Goal: Task Accomplishment & Management: Use online tool/utility

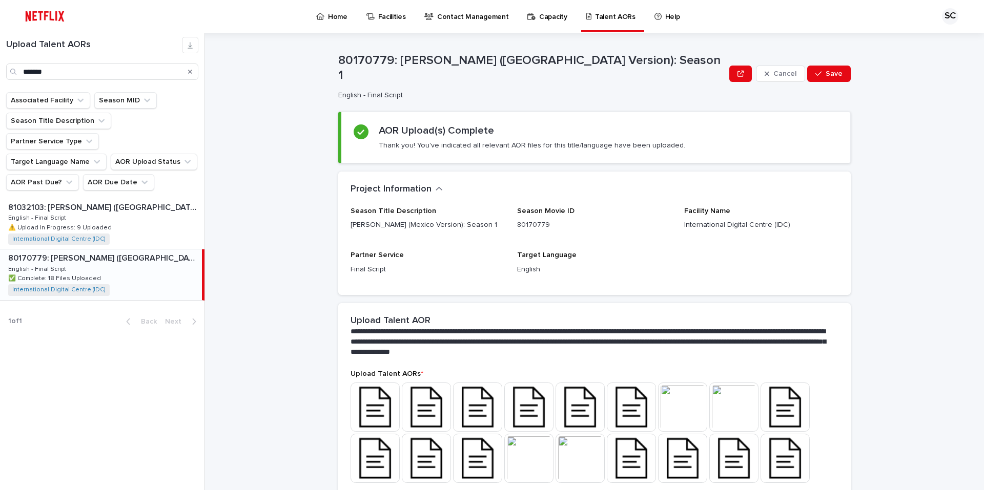
click at [65, 250] on div "80170779: [PERSON_NAME] ([GEOGRAPHIC_DATA] Version): Season 1 80170779: [PERSON…" at bounding box center [101, 275] width 202 height 50
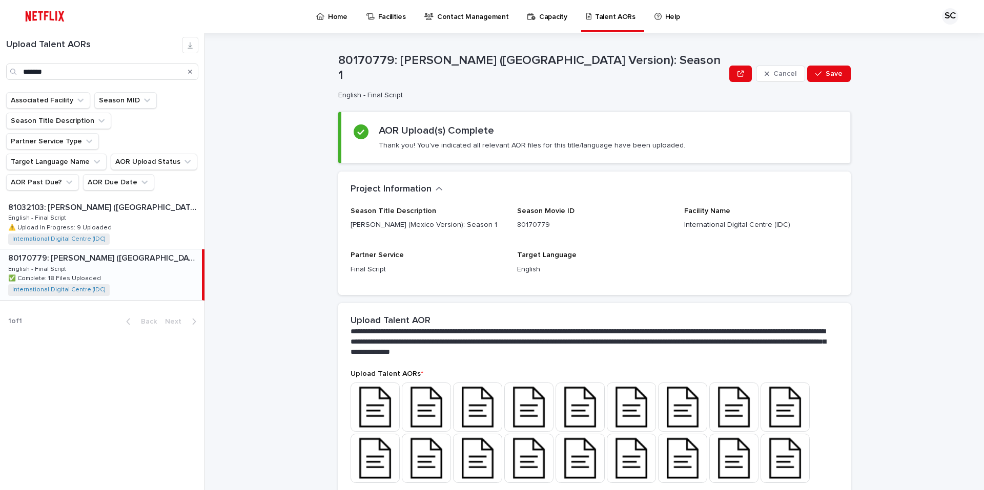
click at [97, 251] on div "80170779: [PERSON_NAME] ([GEOGRAPHIC_DATA] Version): Season 1 80170779: [PERSON…" at bounding box center [101, 275] width 202 height 50
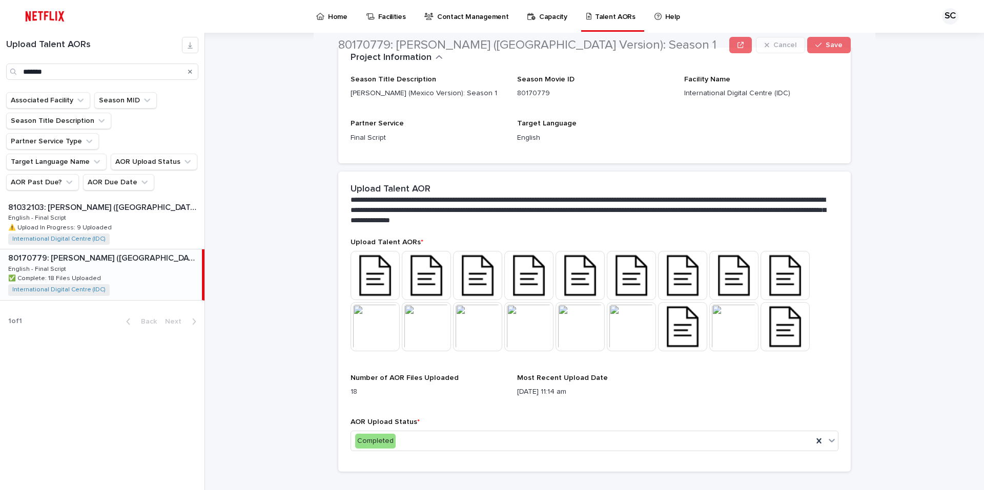
scroll to position [145, 0]
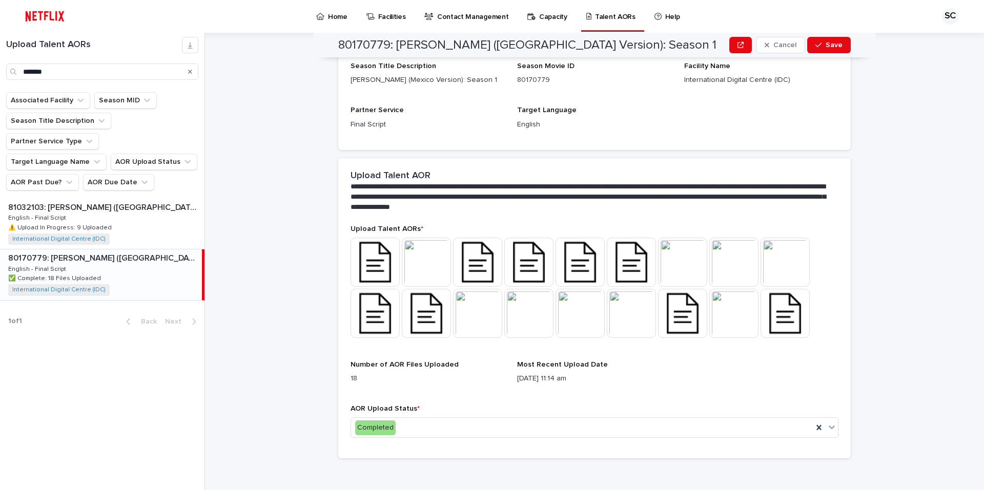
click at [379, 248] on img at bounding box center [375, 262] width 49 height 49
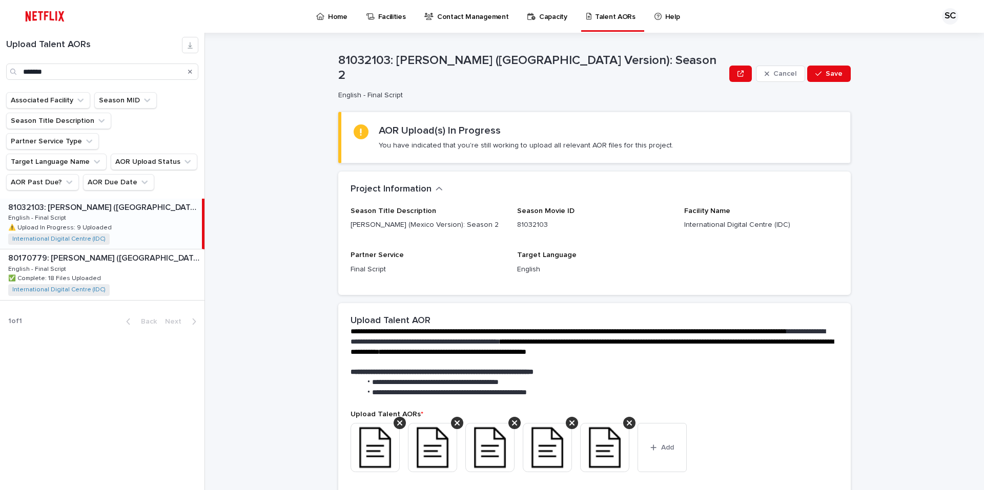
click at [75, 201] on p "81032103: [PERSON_NAME] ([GEOGRAPHIC_DATA] Version): Season 2" at bounding box center [104, 207] width 192 height 12
click at [111, 199] on div "81032103: [PERSON_NAME] ([GEOGRAPHIC_DATA] Version): Season 2 81032103: [PERSON…" at bounding box center [101, 224] width 202 height 50
click at [650, 426] on button "Add" at bounding box center [661, 447] width 49 height 49
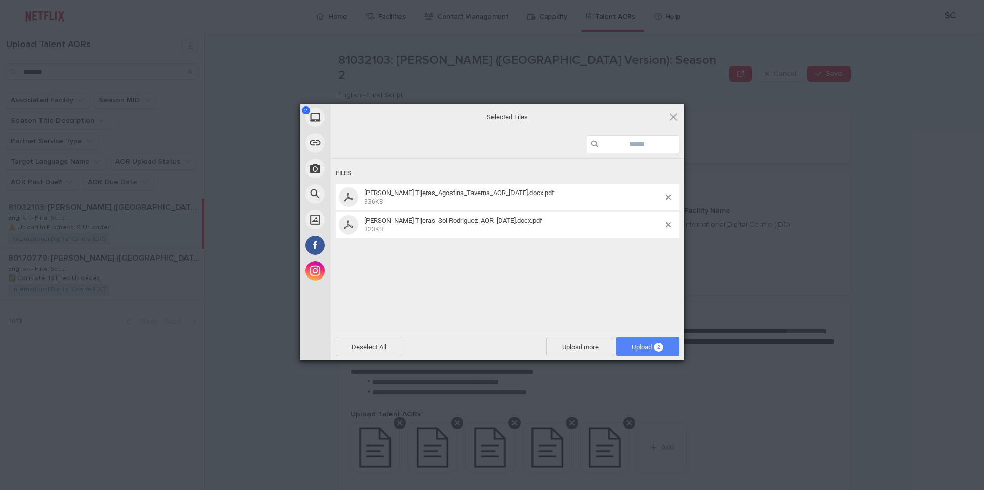
click at [624, 349] on span "Upload 2" at bounding box center [647, 346] width 63 height 19
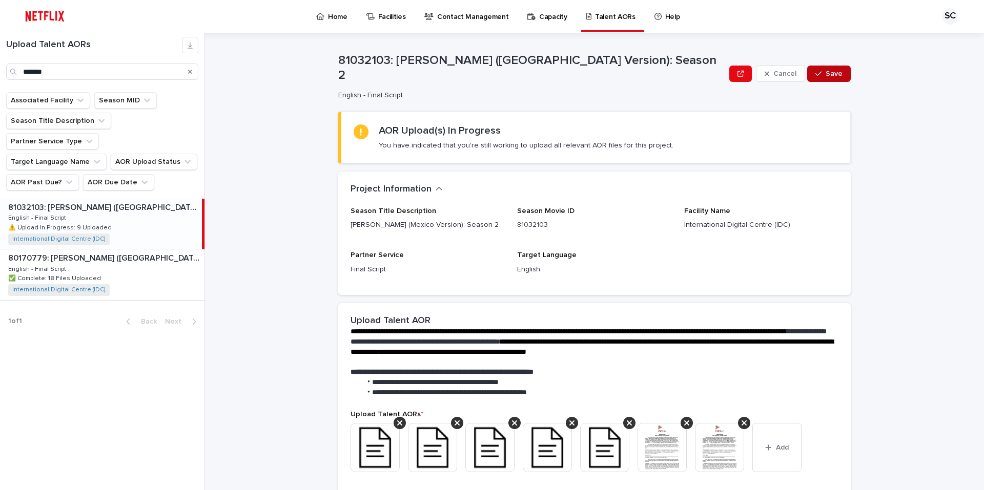
click at [821, 73] on div "button" at bounding box center [820, 73] width 10 height 7
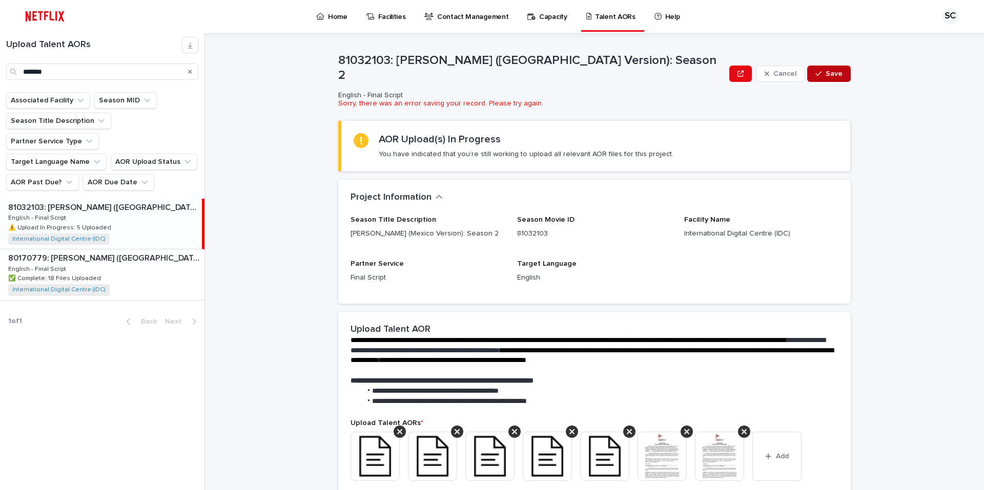
click at [426, 463] on img at bounding box center [432, 456] width 49 height 49
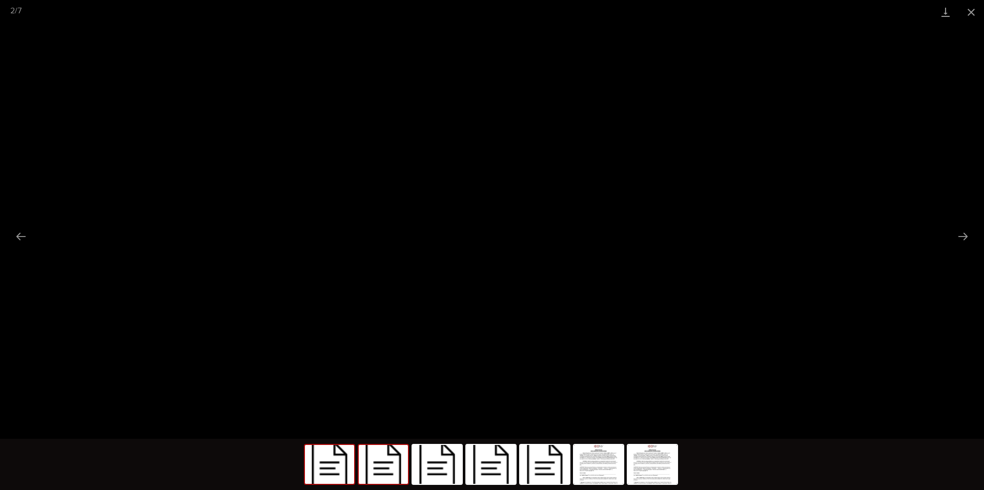
click at [331, 469] on img at bounding box center [329, 464] width 49 height 39
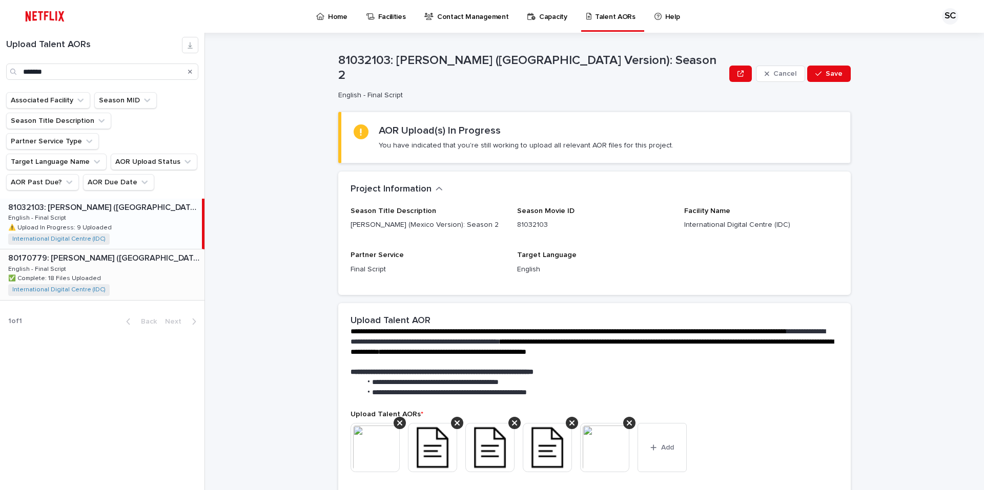
click at [114, 254] on div "80170779: Rosario Tijeras (Mexico Version): Season 1 80170779: Rosario Tijeras …" at bounding box center [102, 275] width 204 height 50
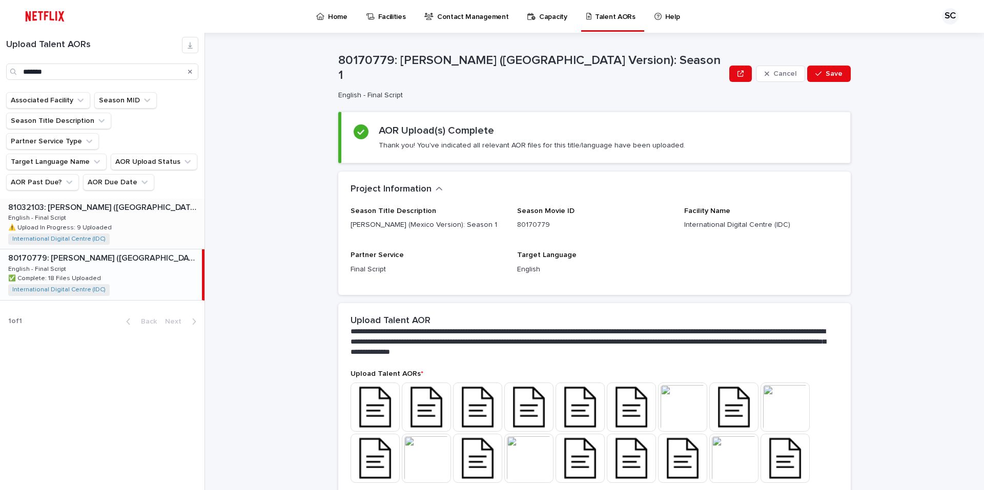
click at [113, 208] on div "81032103: [PERSON_NAME] ([GEOGRAPHIC_DATA] Version): Season 2 81032103: [PERSON…" at bounding box center [102, 224] width 204 height 50
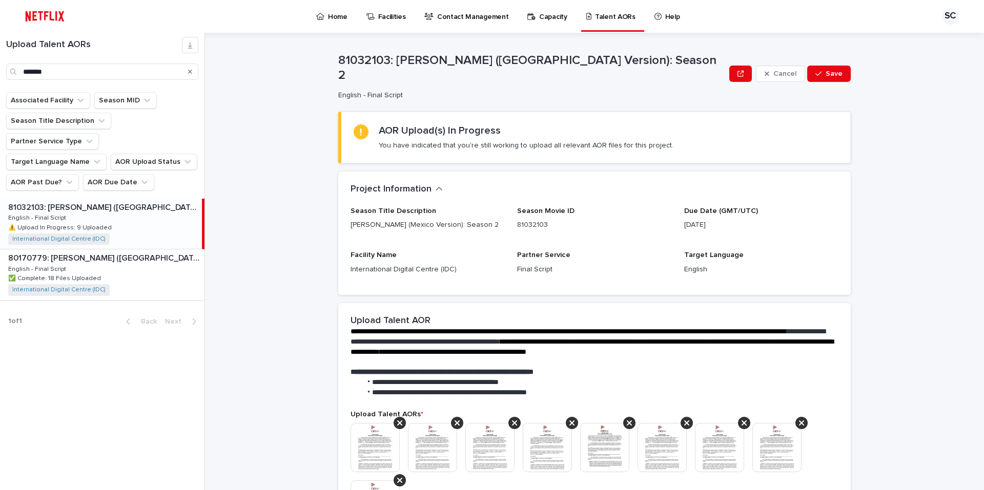
click at [70, 222] on p "⚠️ Upload In Progress: 9 Uploaded" at bounding box center [61, 226] width 106 height 9
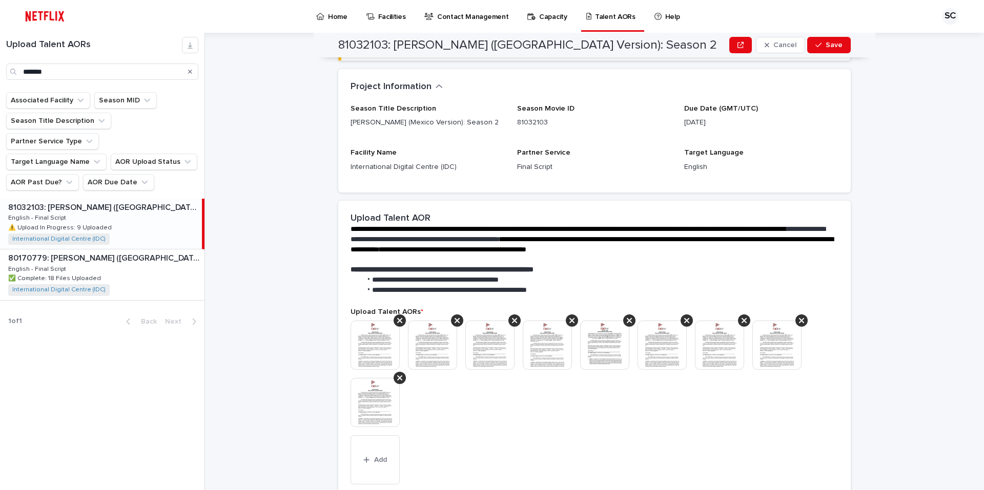
scroll to position [154, 0]
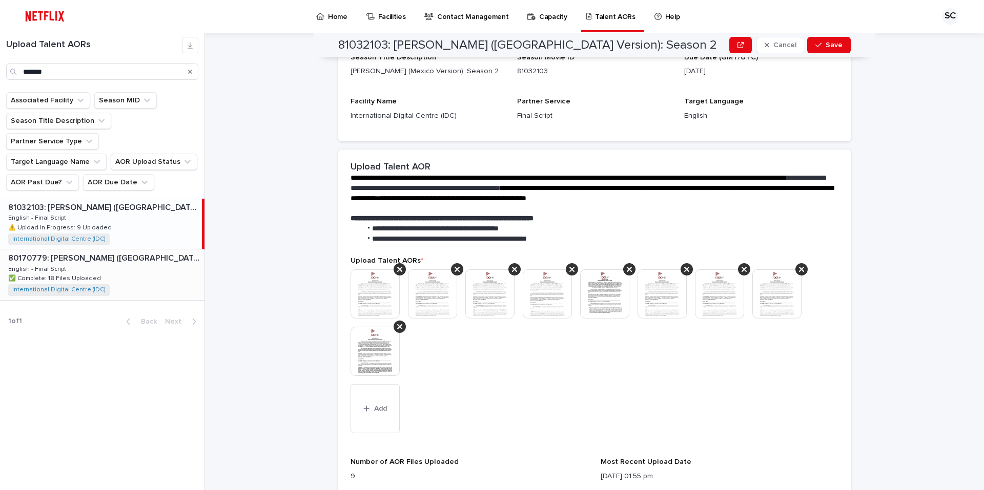
click at [79, 273] on p "✅ Complete: 18 Files Uploaded" at bounding box center [55, 277] width 95 height 9
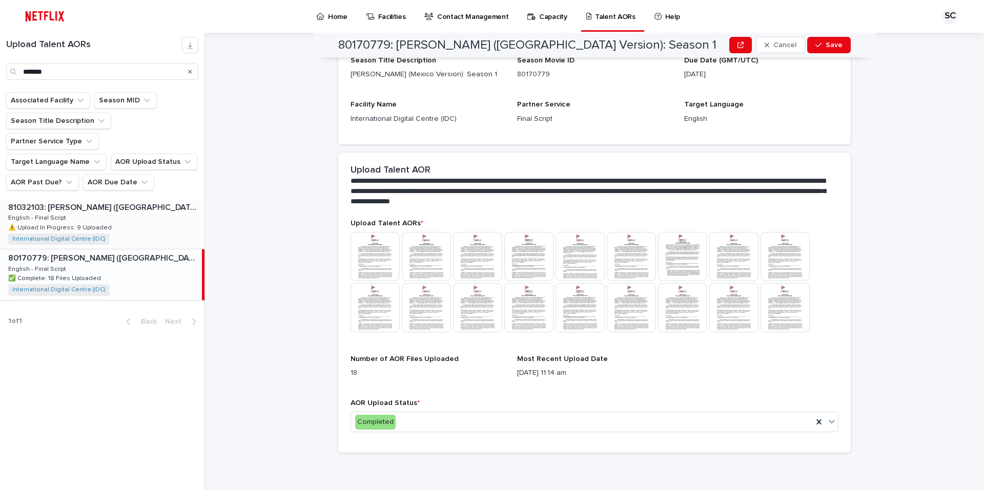
scroll to position [145, 0]
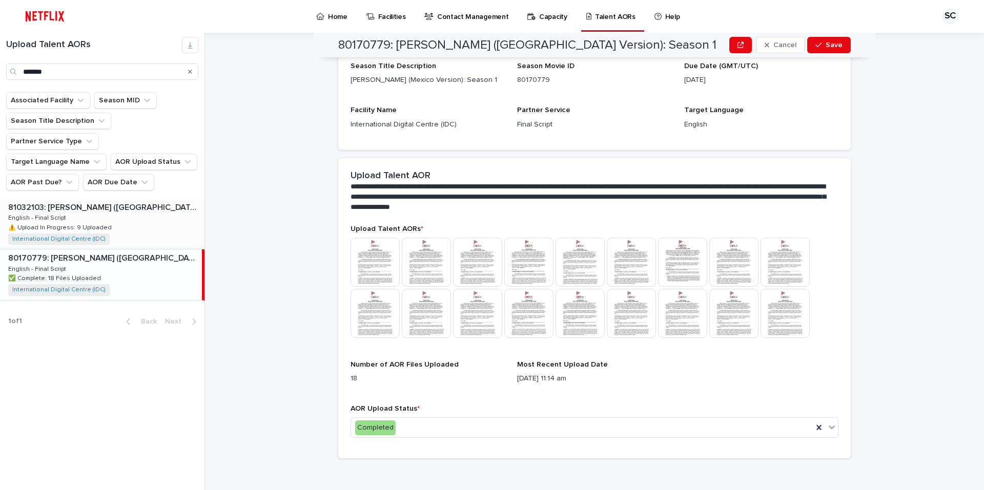
click at [81, 222] on p "⚠️ Upload In Progress: 9 Uploaded" at bounding box center [61, 226] width 106 height 9
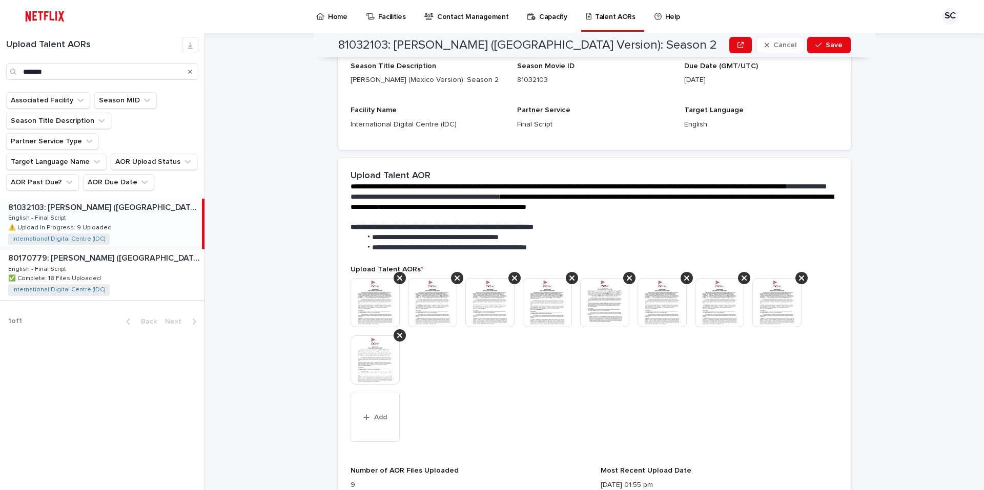
scroll to position [154, 0]
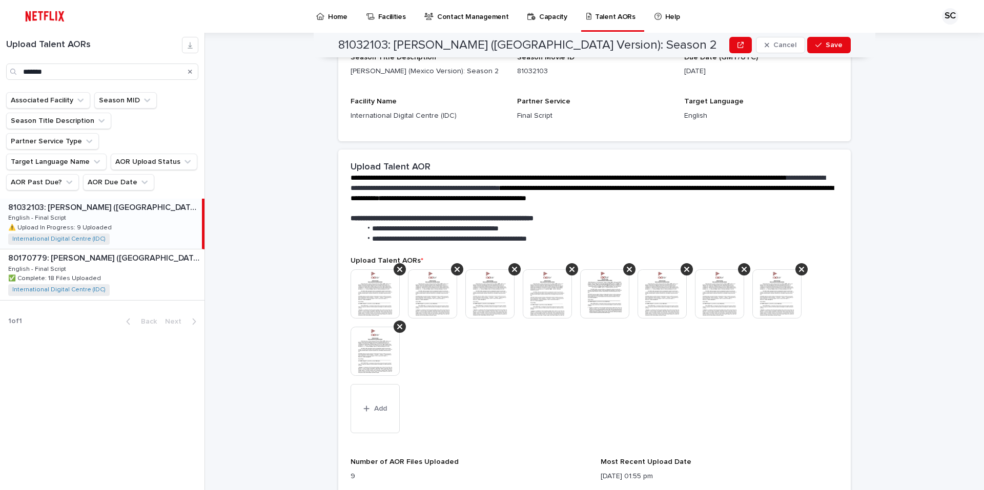
click at [358, 348] on img at bounding box center [375, 351] width 49 height 49
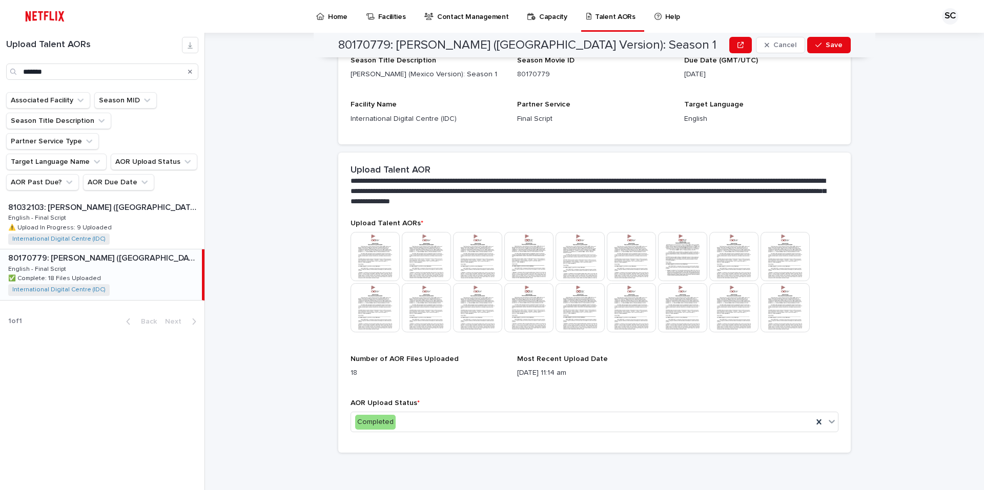
scroll to position [145, 0]
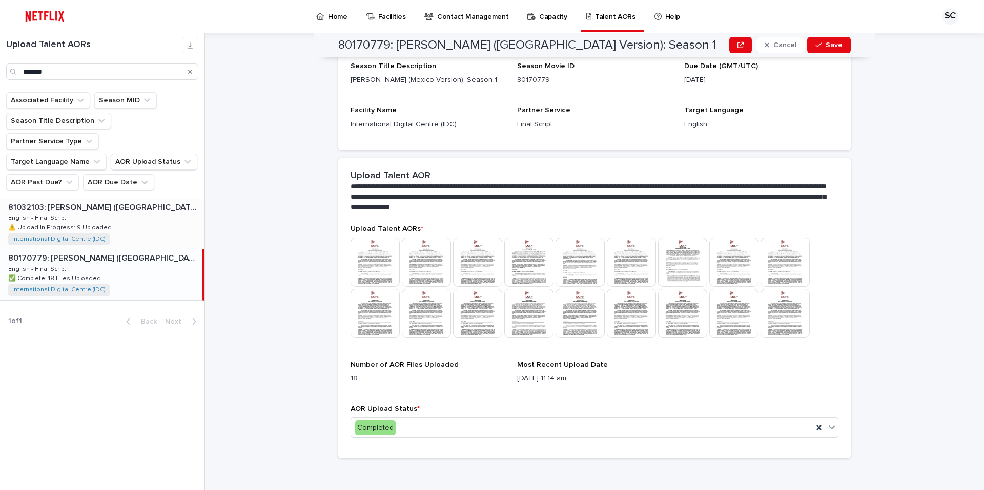
click at [104, 201] on p "81032103: [PERSON_NAME] ([GEOGRAPHIC_DATA] Version): Season 2" at bounding box center [105, 207] width 194 height 12
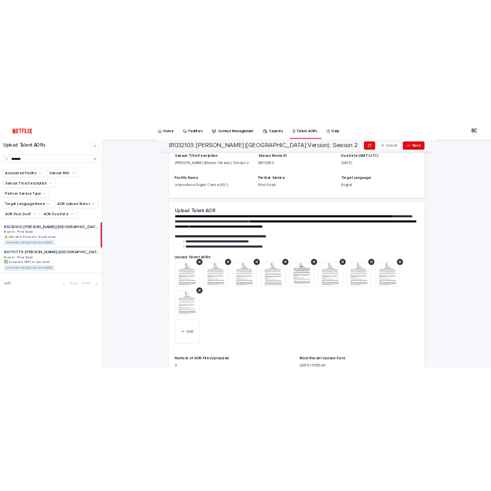
scroll to position [154, 0]
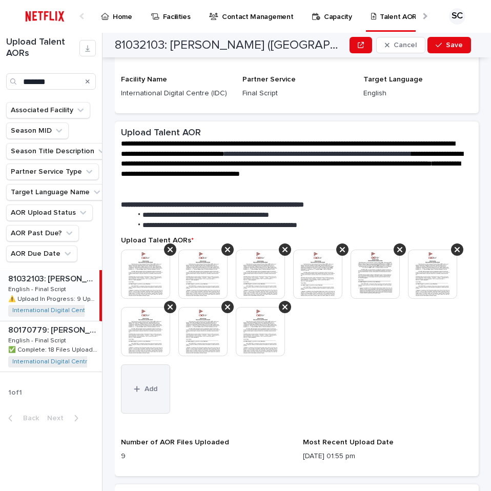
click at [153, 401] on button "Add" at bounding box center [145, 388] width 49 height 49
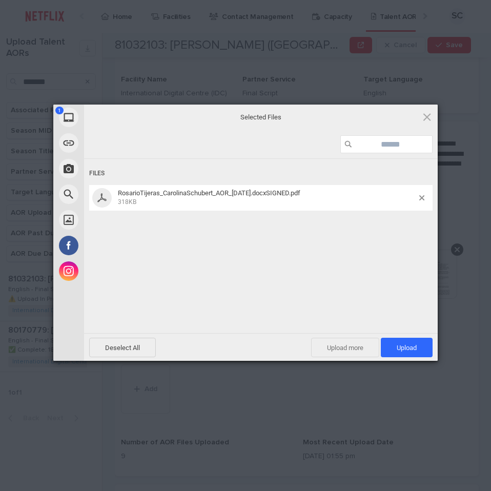
click at [348, 345] on span "Upload more" at bounding box center [345, 347] width 68 height 19
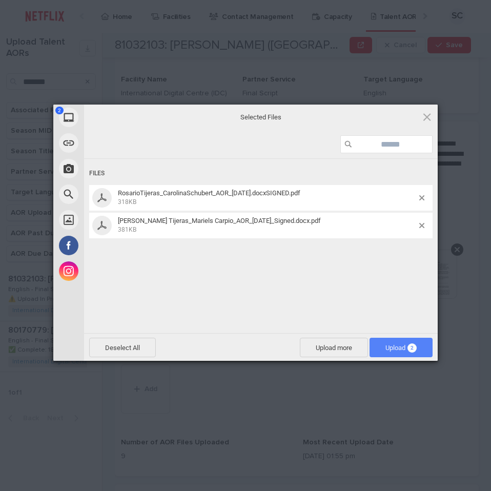
click at [390, 347] on span "Upload 2" at bounding box center [400, 348] width 31 height 8
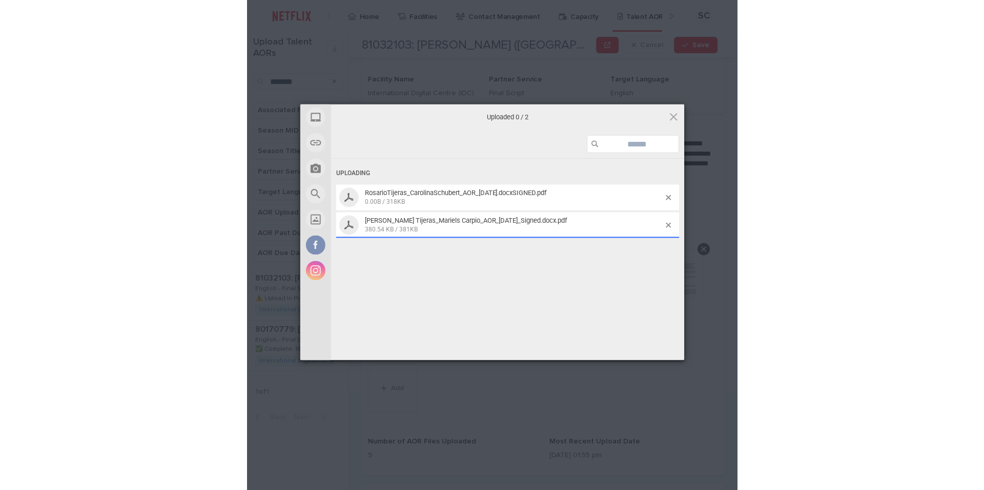
scroll to position [182, 0]
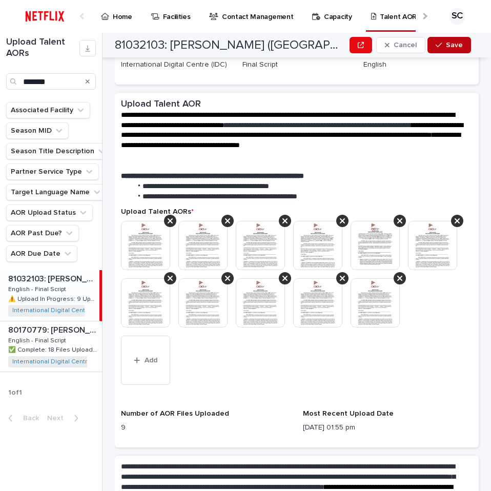
click at [442, 47] on icon "button" at bounding box center [439, 45] width 6 height 7
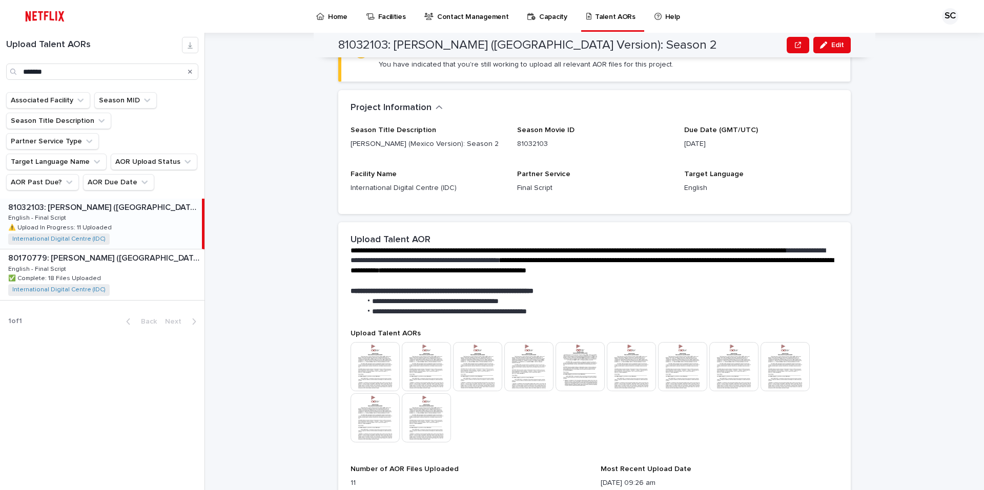
scroll to position [29, 0]
